Goal: Transaction & Acquisition: Purchase product/service

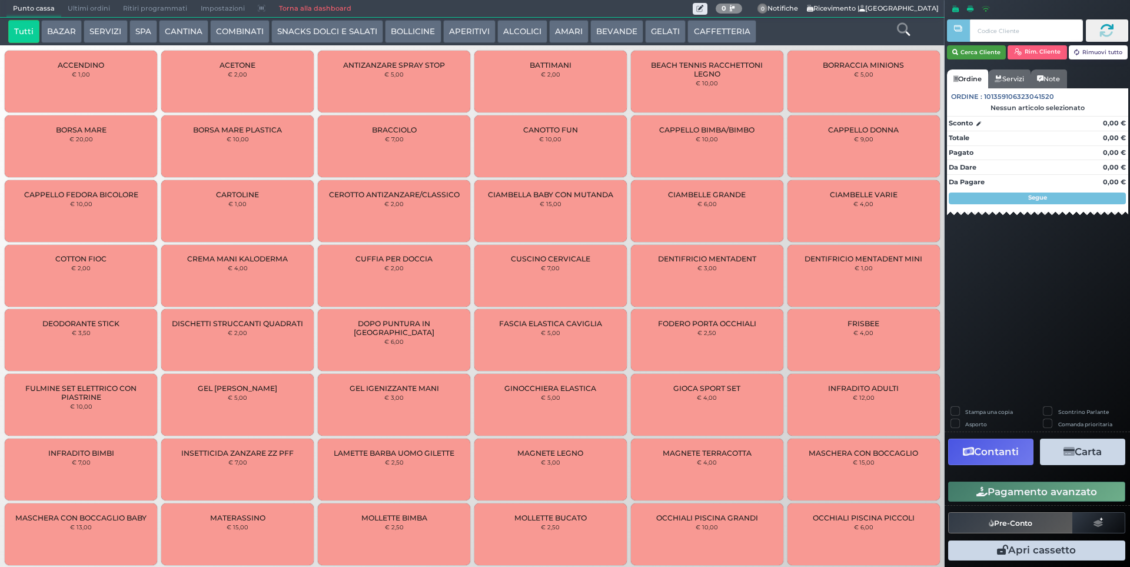
click at [984, 45] on button "Cerca Cliente" at bounding box center [976, 52] width 59 height 14
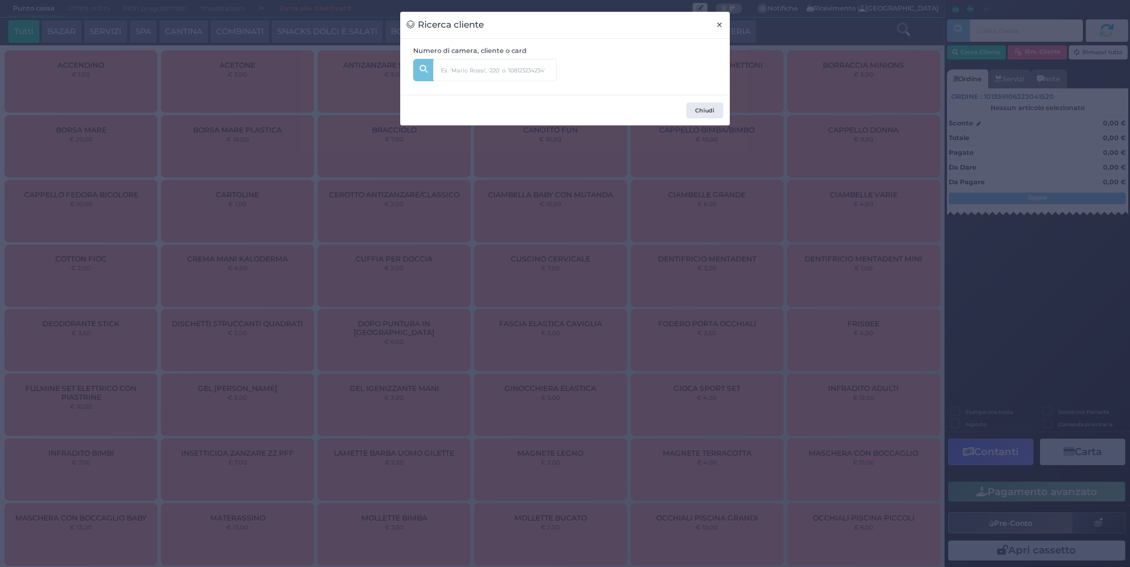
click at [718, 24] on span "×" at bounding box center [720, 24] width 8 height 13
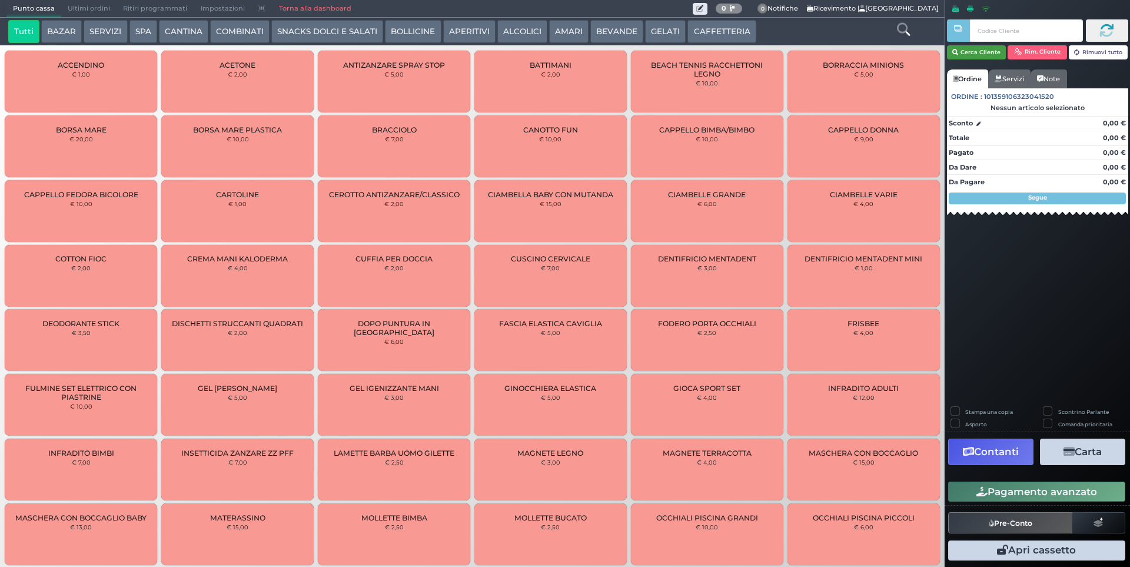
click at [964, 47] on button "Cerca Cliente" at bounding box center [976, 52] width 59 height 14
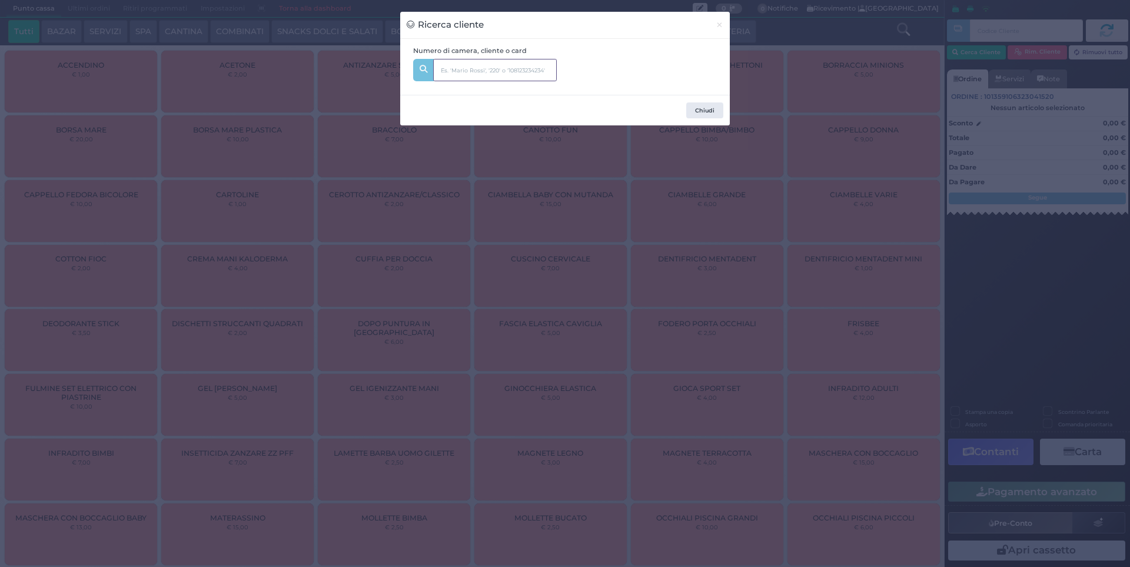
click at [484, 65] on input "text" at bounding box center [495, 70] width 124 height 22
type input "341"
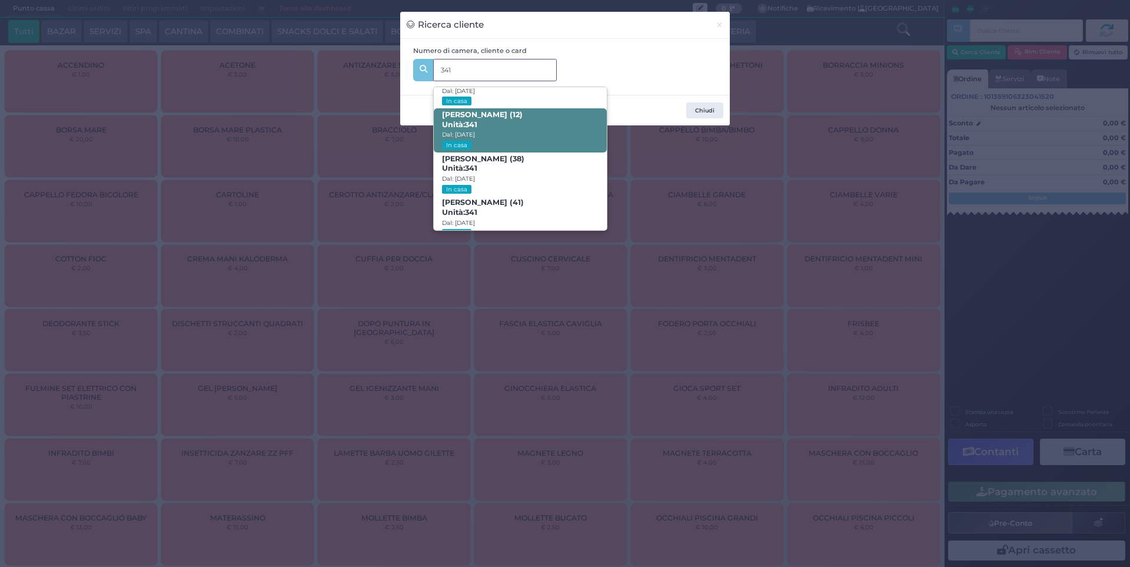
scroll to position [56, 0]
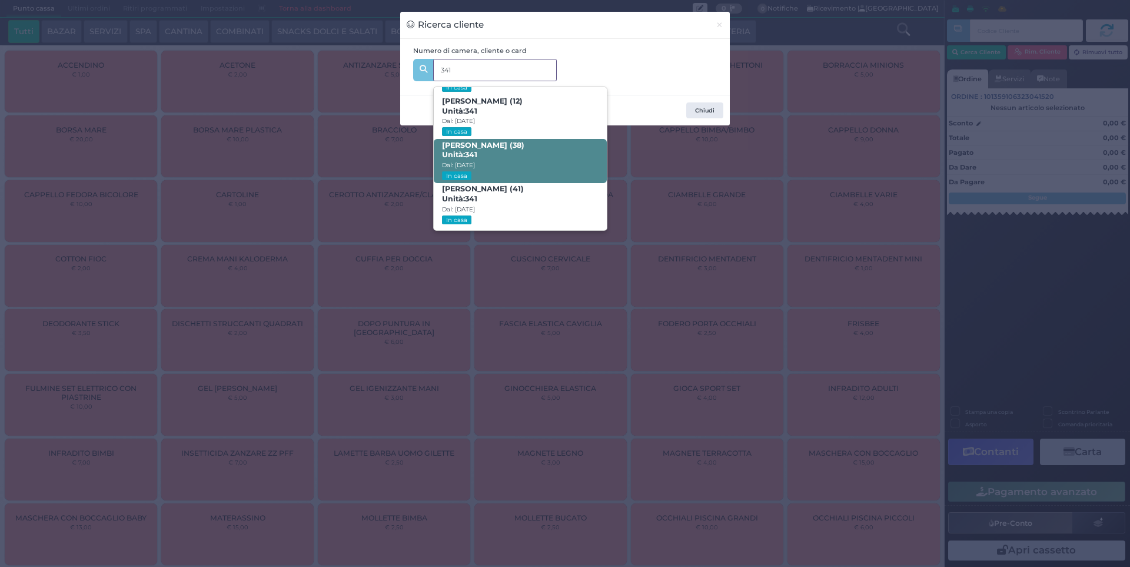
click at [492, 150] on span "[PERSON_NAME] (38) Unità: 341 Dal: [DATE] In casa" at bounding box center [520, 161] width 173 height 44
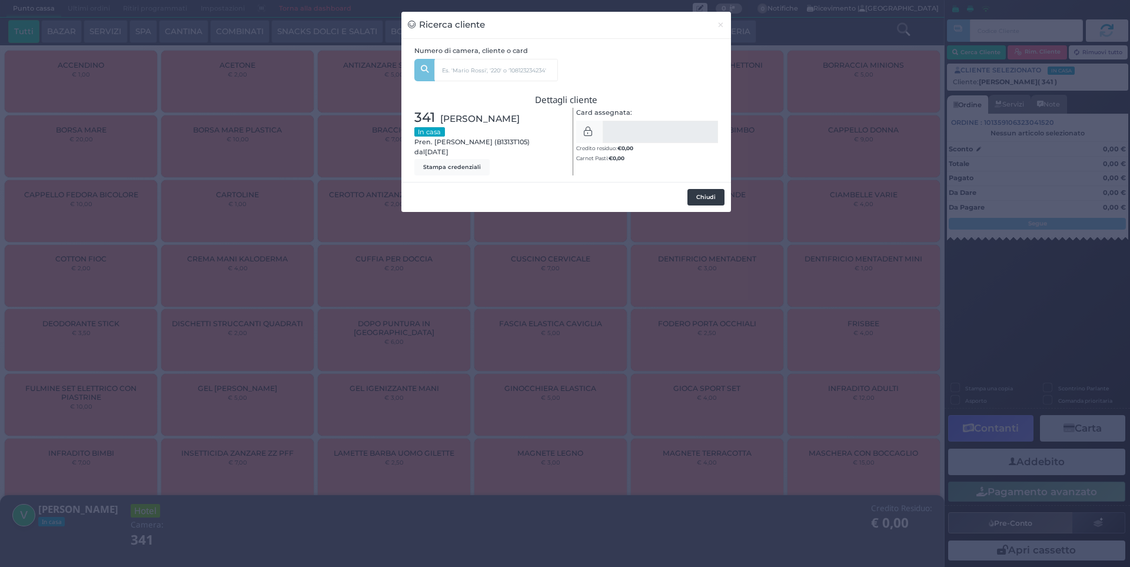
click at [701, 201] on button "Chiudi" at bounding box center [706, 197] width 37 height 16
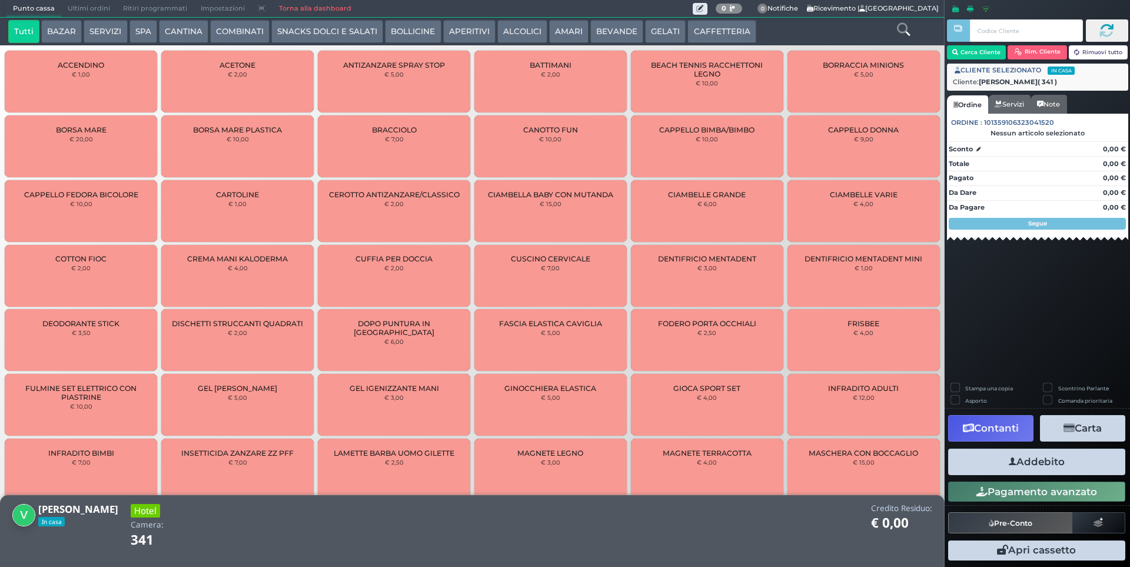
click at [328, 29] on button "SNACKS DOLCI E SALATI" at bounding box center [327, 32] width 112 height 24
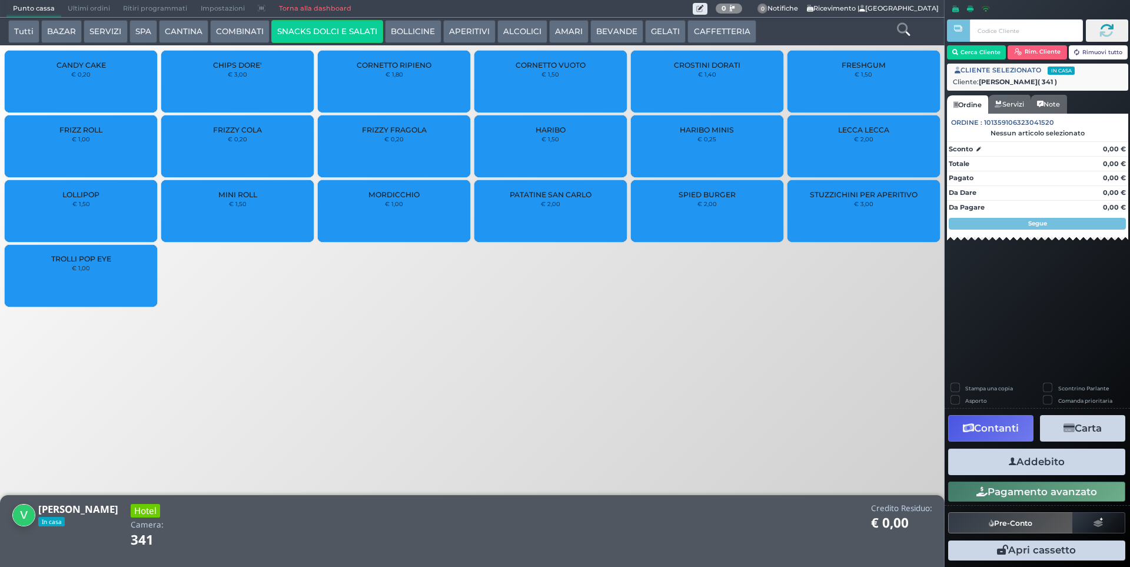
click at [548, 200] on small "€ 2,00" at bounding box center [550, 203] width 19 height 7
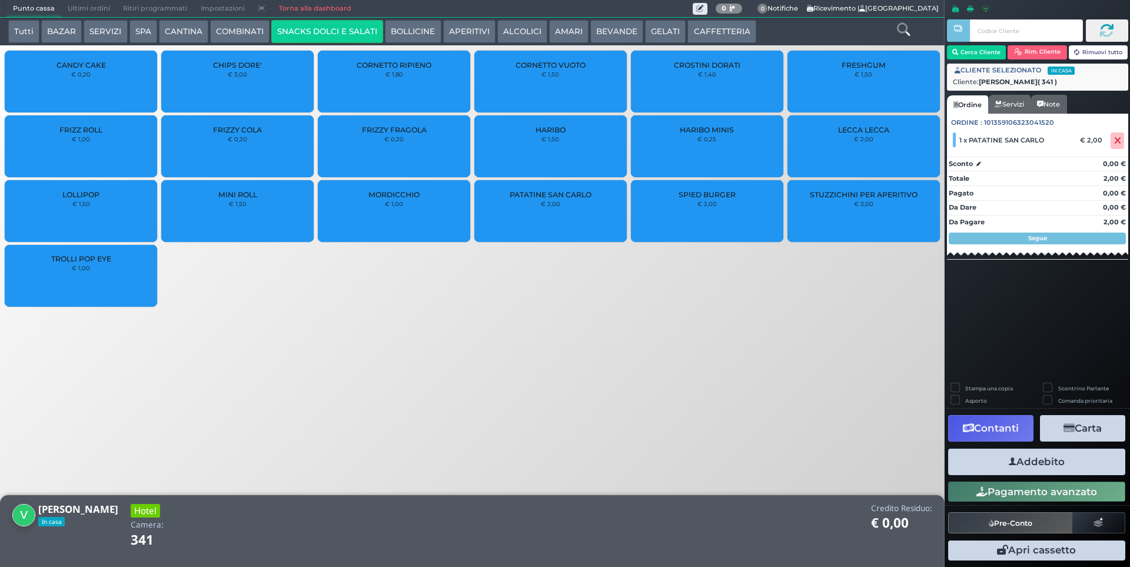
click at [1083, 467] on button "Addebito" at bounding box center [1036, 462] width 177 height 26
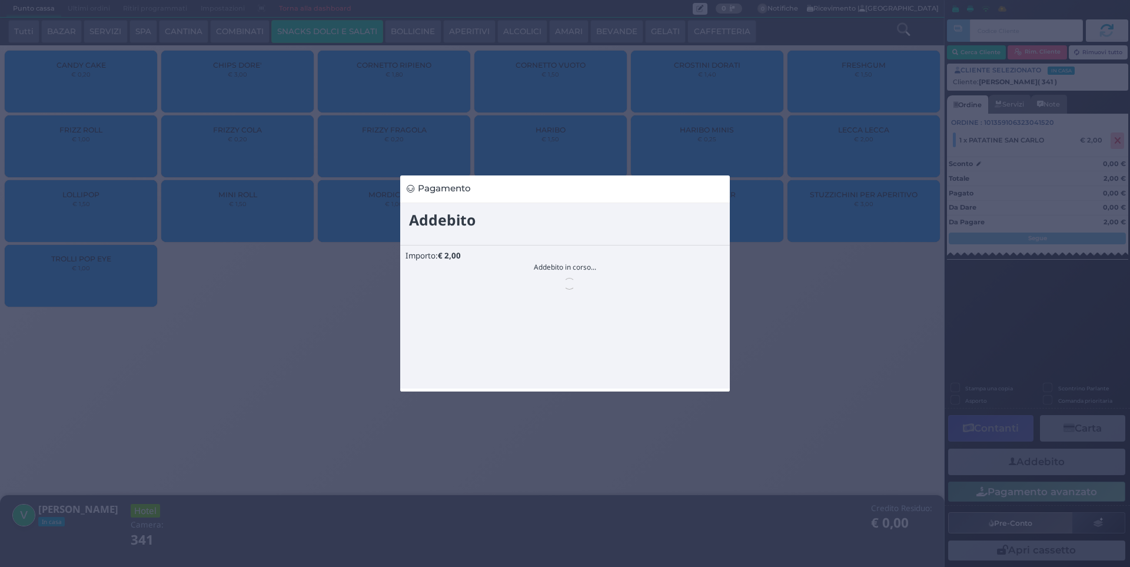
scroll to position [0, 0]
